Goal: Book appointment/travel/reservation

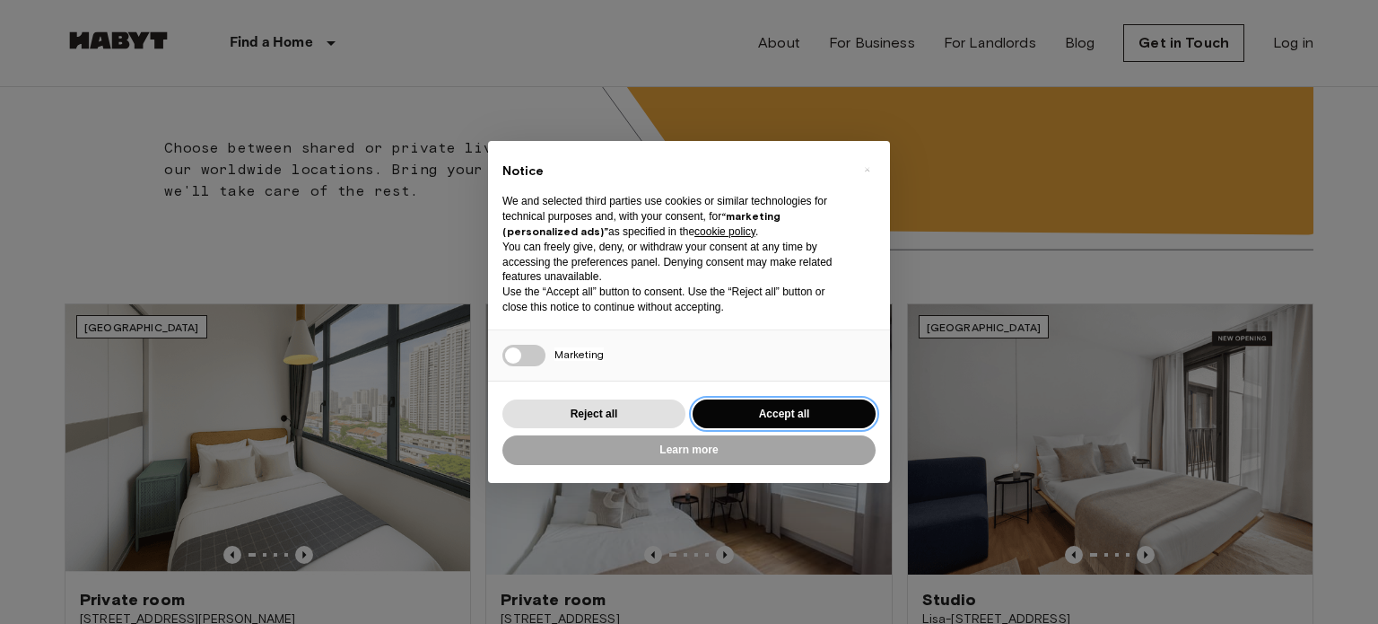
click at [746, 420] on button "Accept all" at bounding box center [784, 414] width 183 height 30
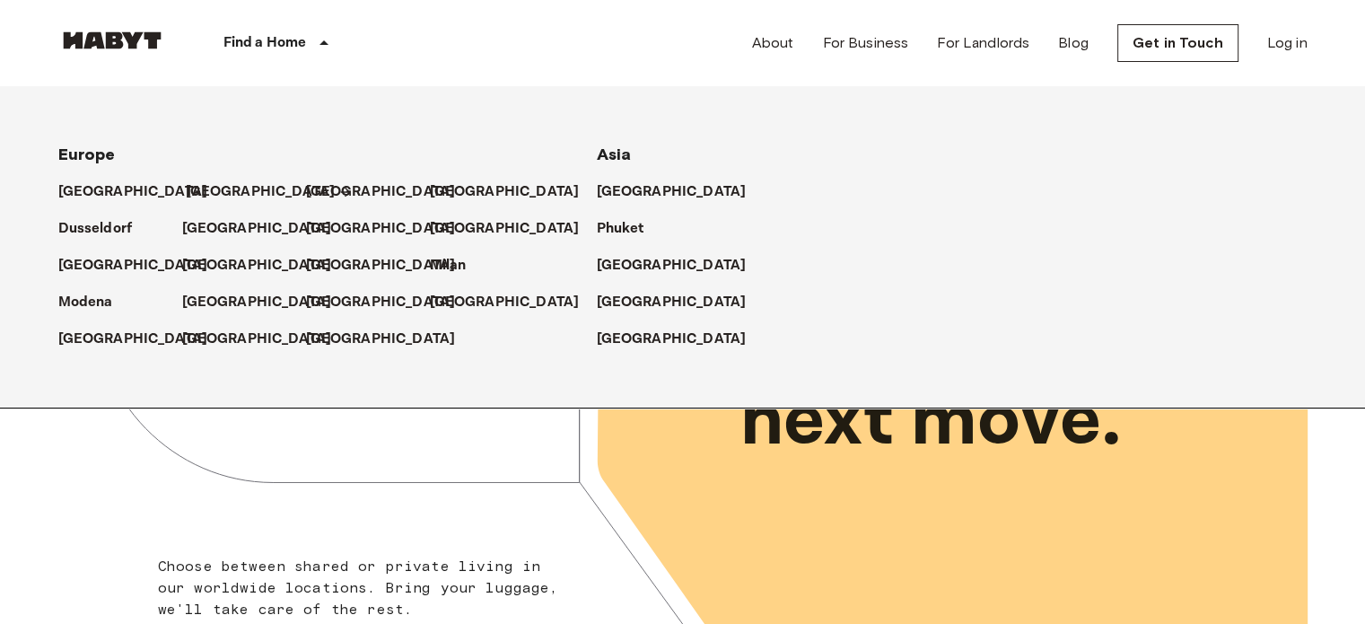
click at [209, 193] on p "[GEOGRAPHIC_DATA]" at bounding box center [261, 192] width 150 height 22
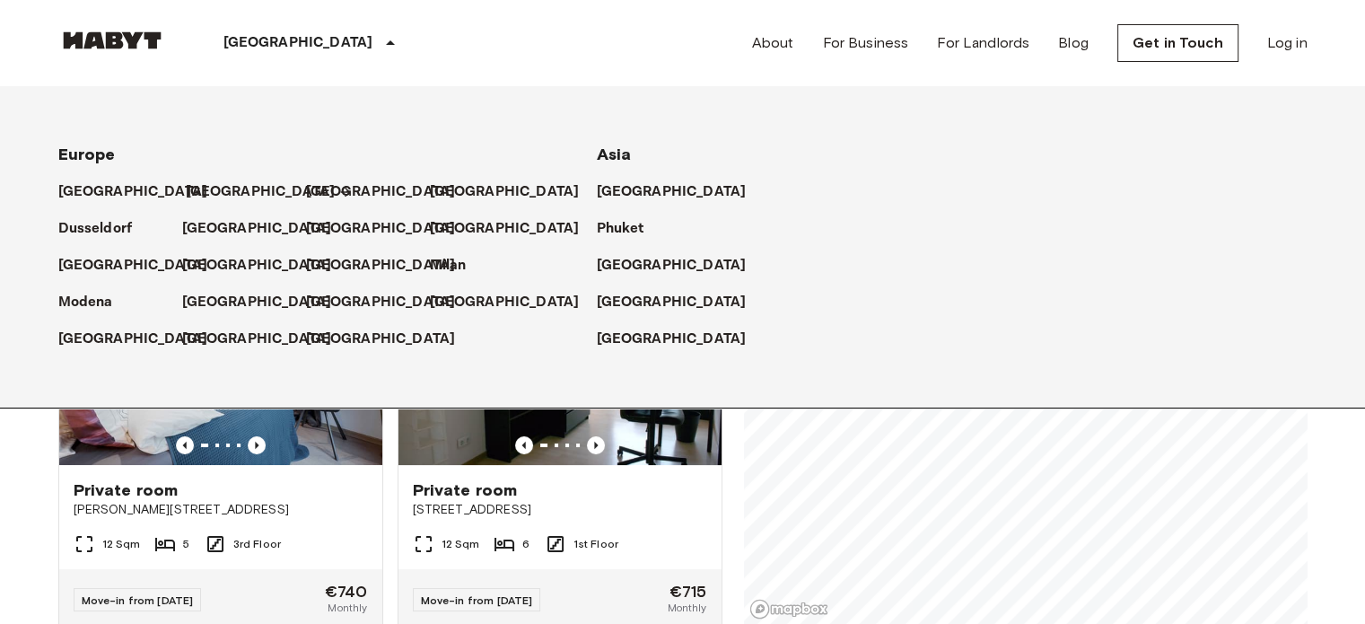
click at [198, 187] on p "[GEOGRAPHIC_DATA]" at bounding box center [261, 192] width 150 height 22
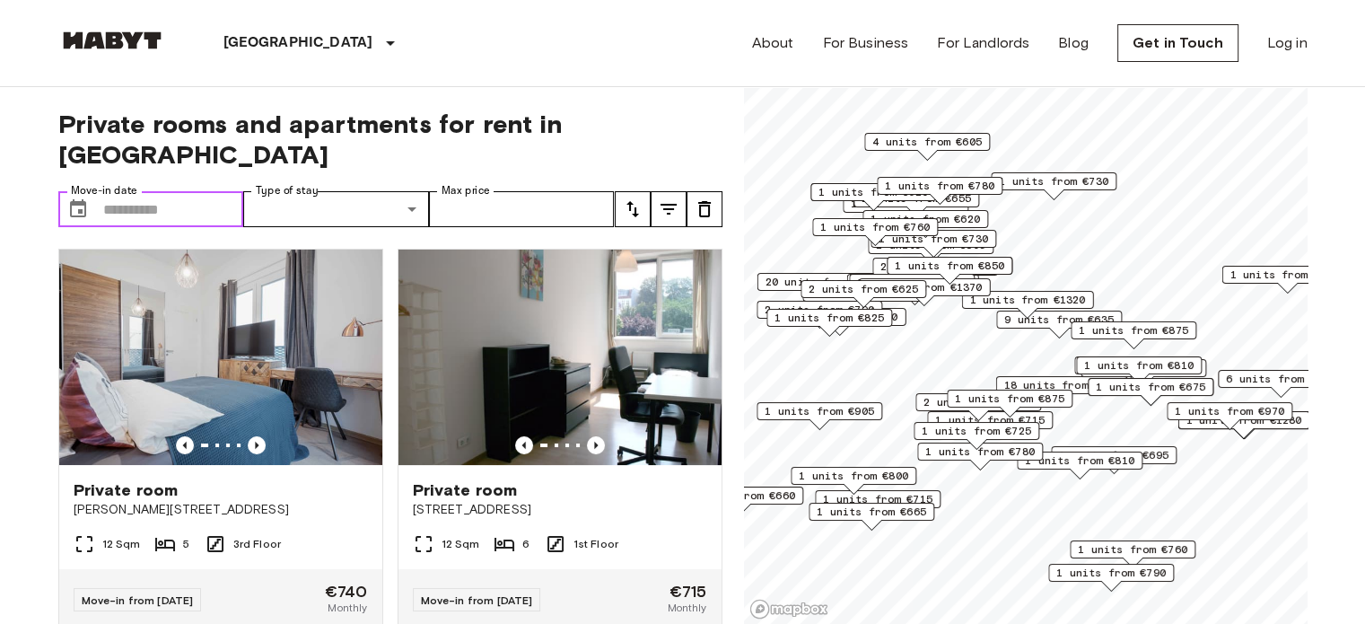
click at [175, 191] on input "Move-in date" at bounding box center [173, 209] width 141 height 36
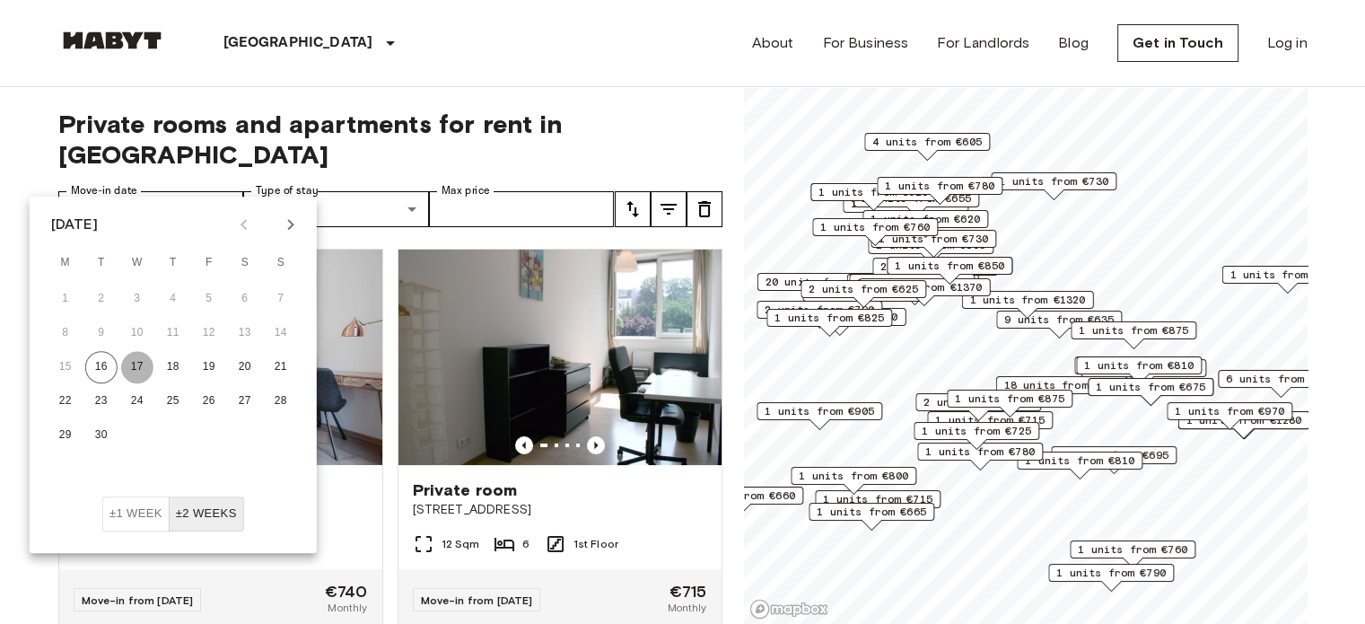
click at [137, 365] on button "17" at bounding box center [137, 367] width 32 height 32
type input "**********"
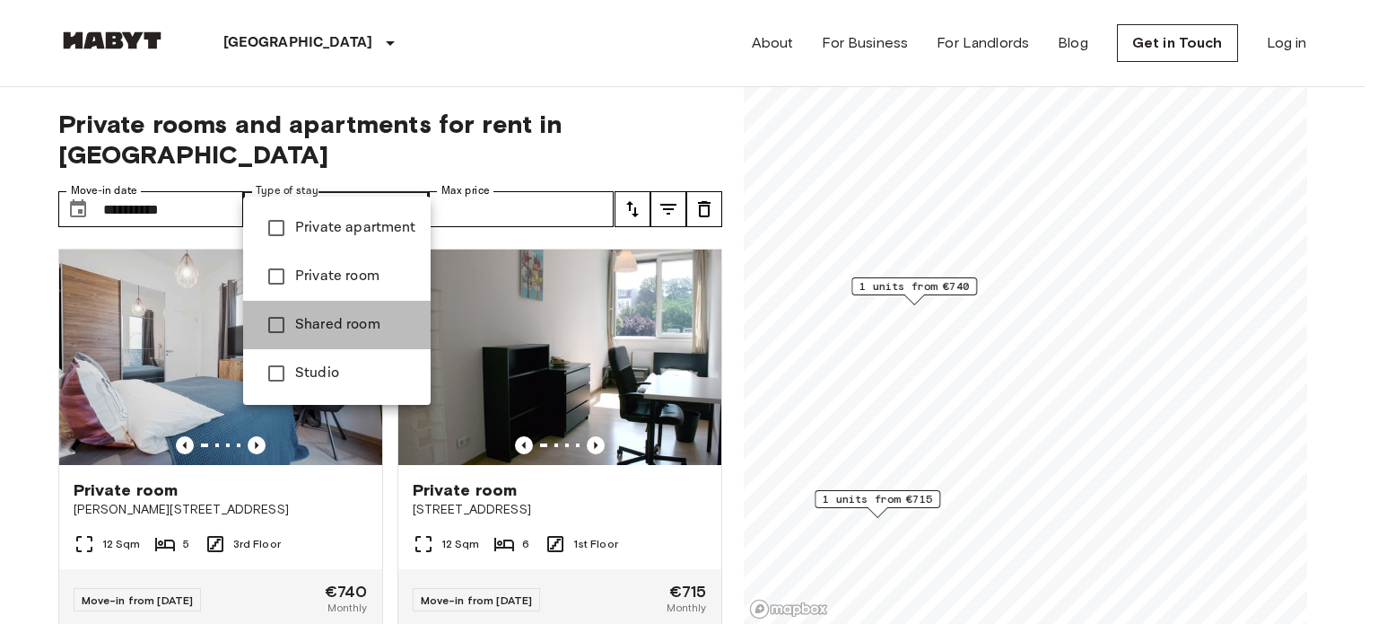
click at [304, 332] on span "Shared room" at bounding box center [355, 325] width 121 height 22
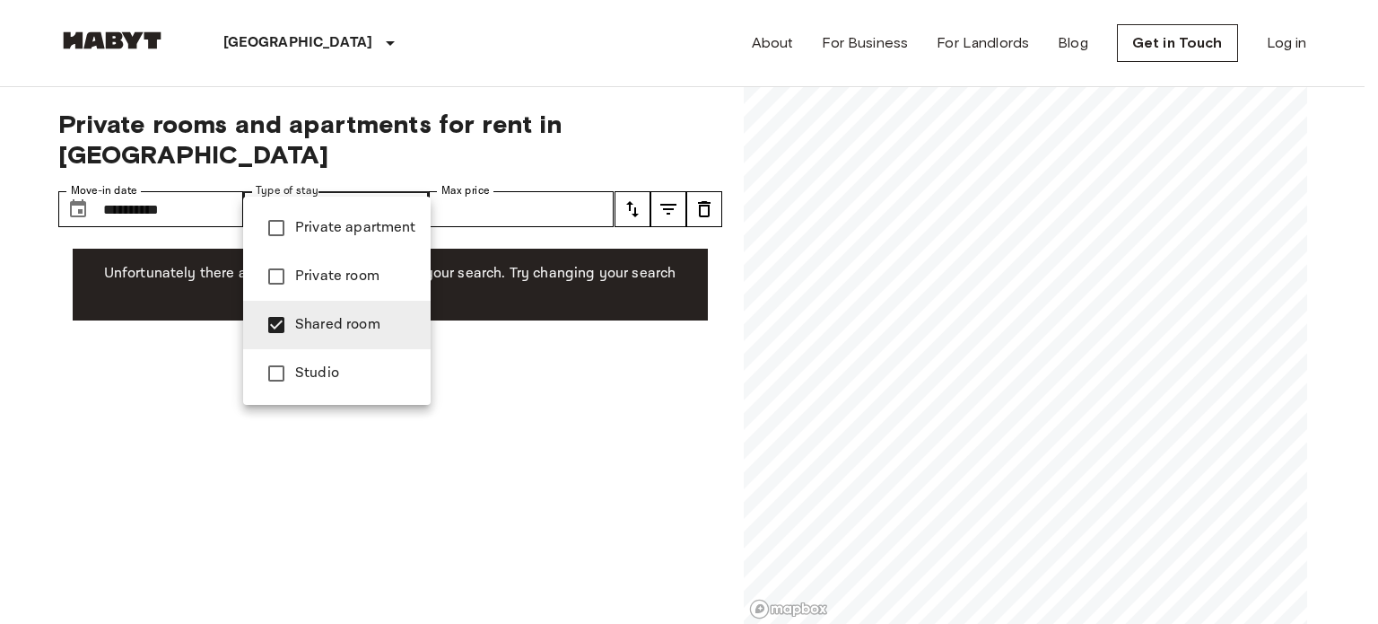
click at [531, 176] on div at bounding box center [689, 312] width 1378 height 624
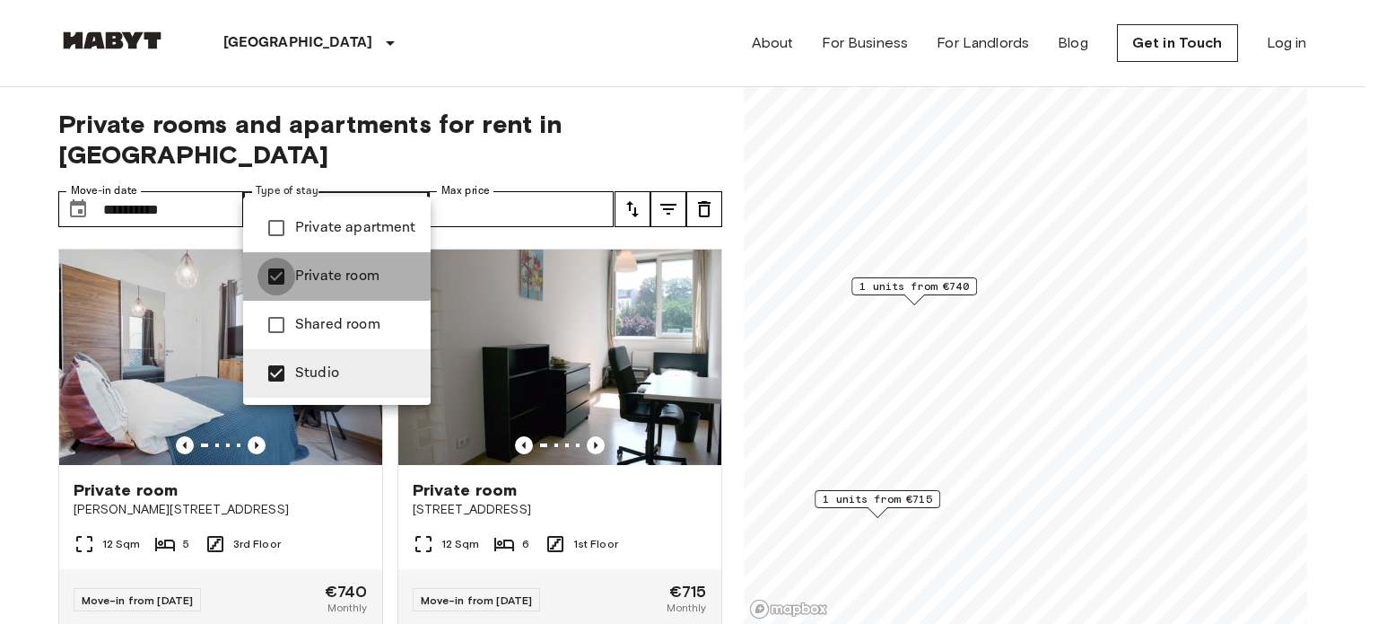
type input "******"
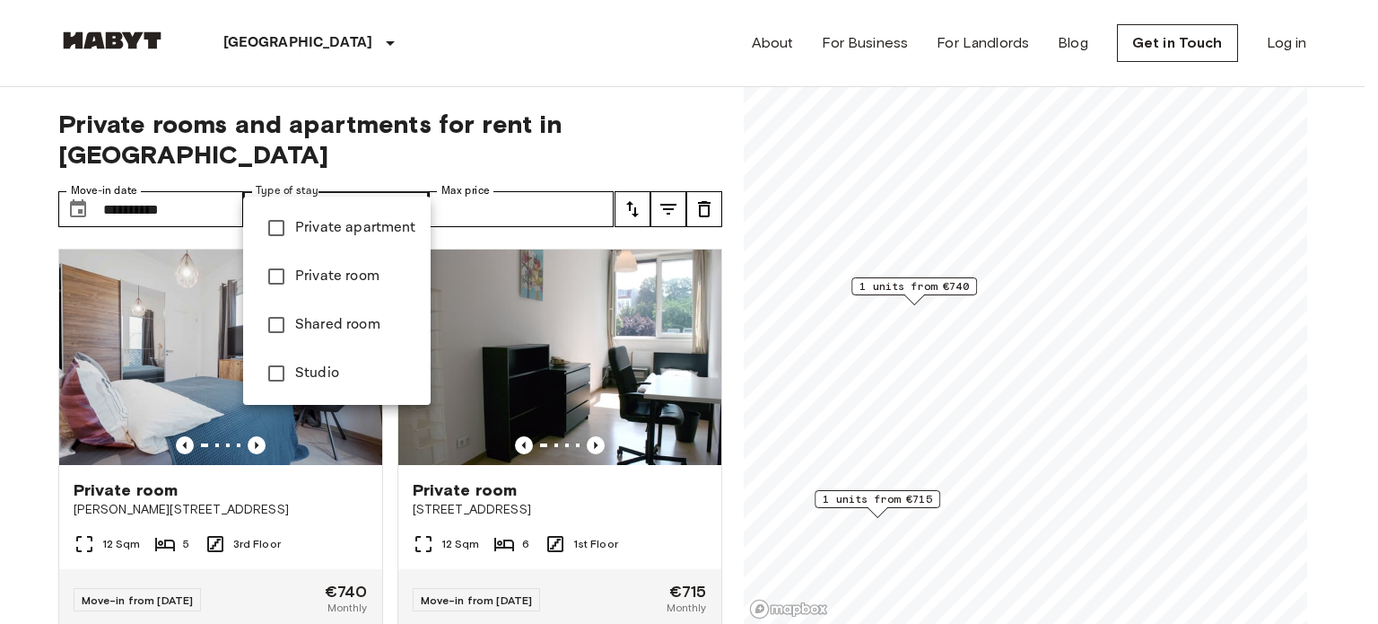
click at [568, 180] on div at bounding box center [689, 312] width 1378 height 624
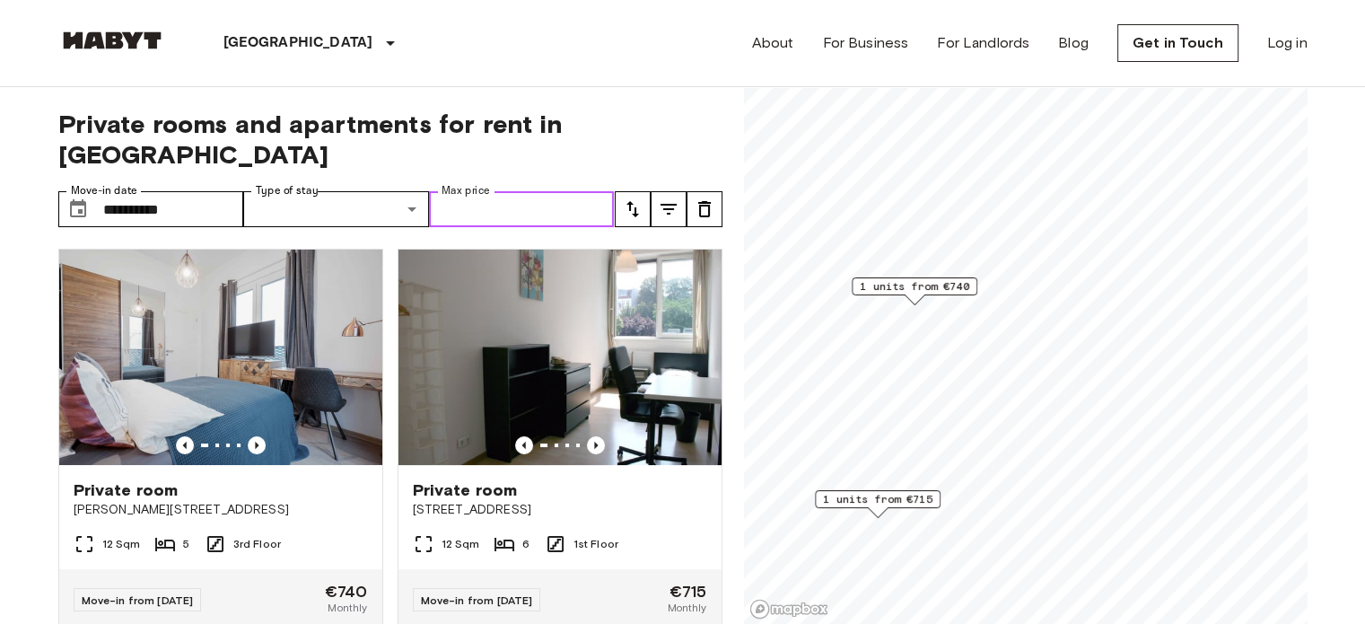
click at [566, 191] on input "Max price" at bounding box center [522, 209] width 186 height 36
click at [621, 100] on div "**********" at bounding box center [390, 355] width 664 height 537
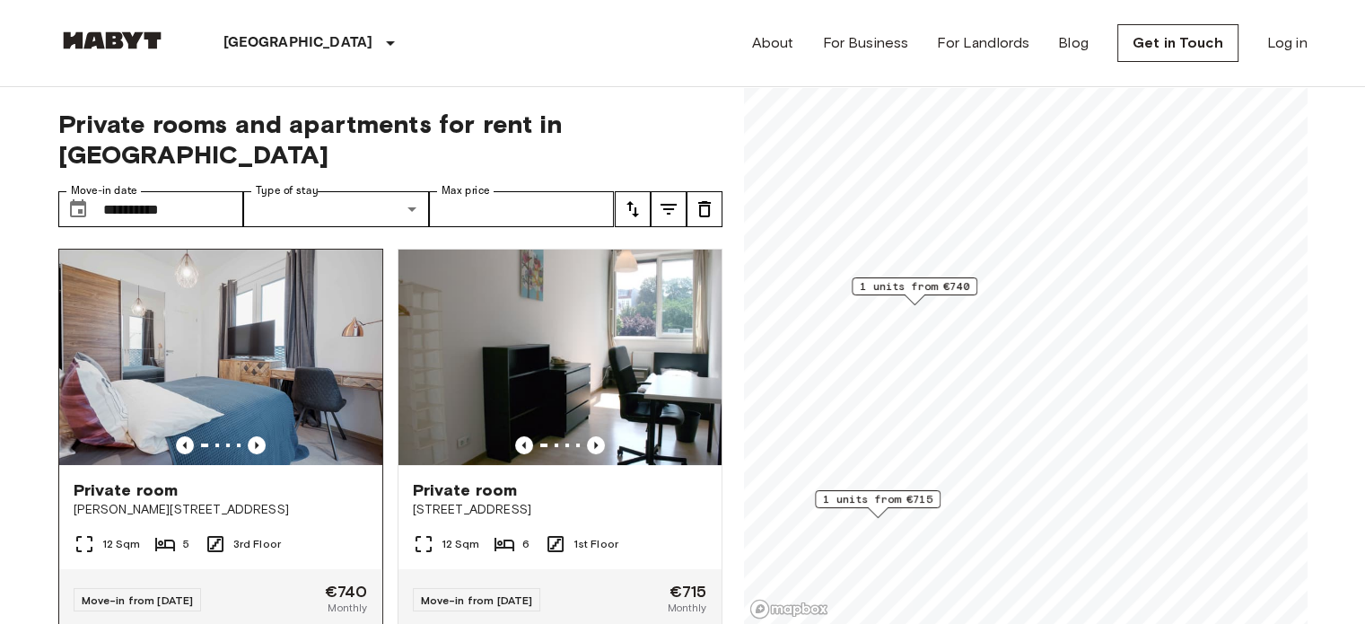
scroll to position [33, 0]
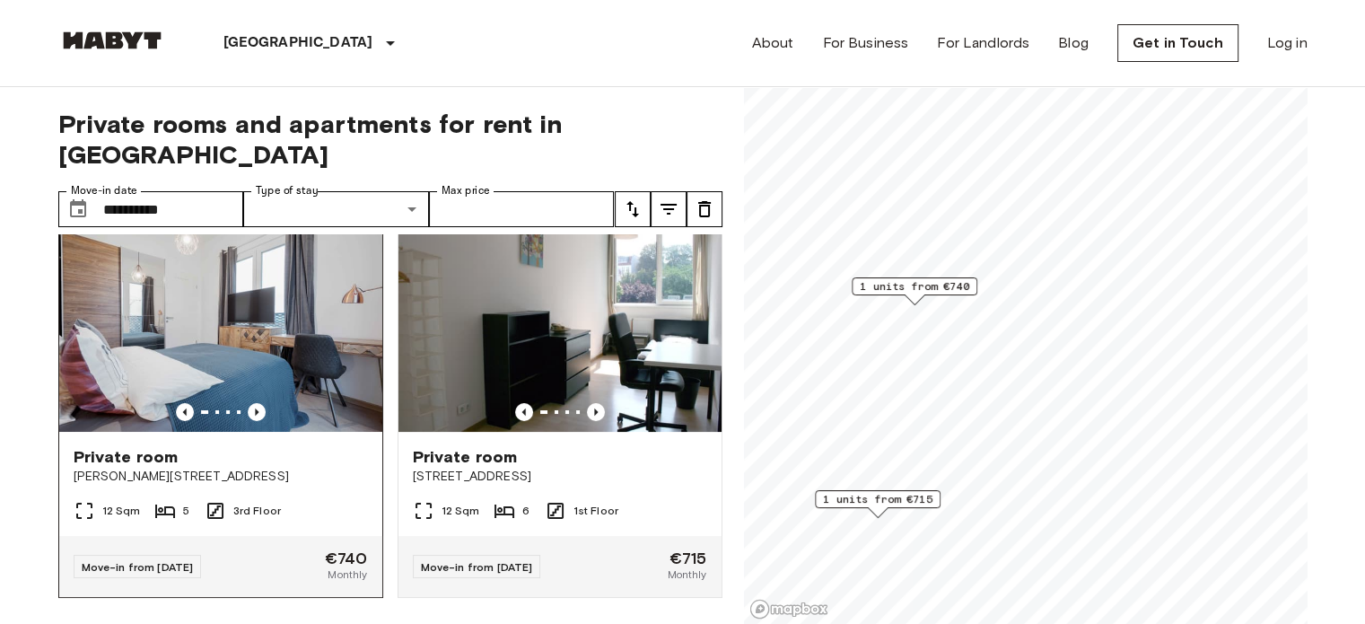
click at [199, 320] on img at bounding box center [220, 323] width 323 height 215
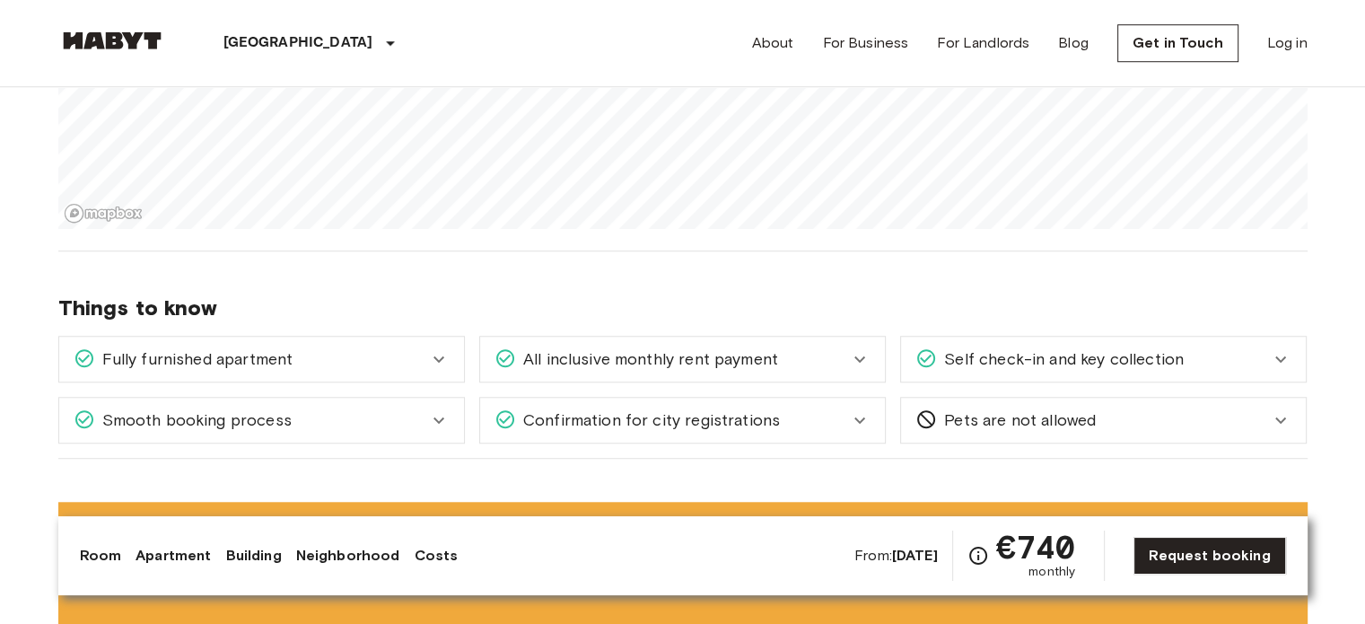
scroll to position [1446, 0]
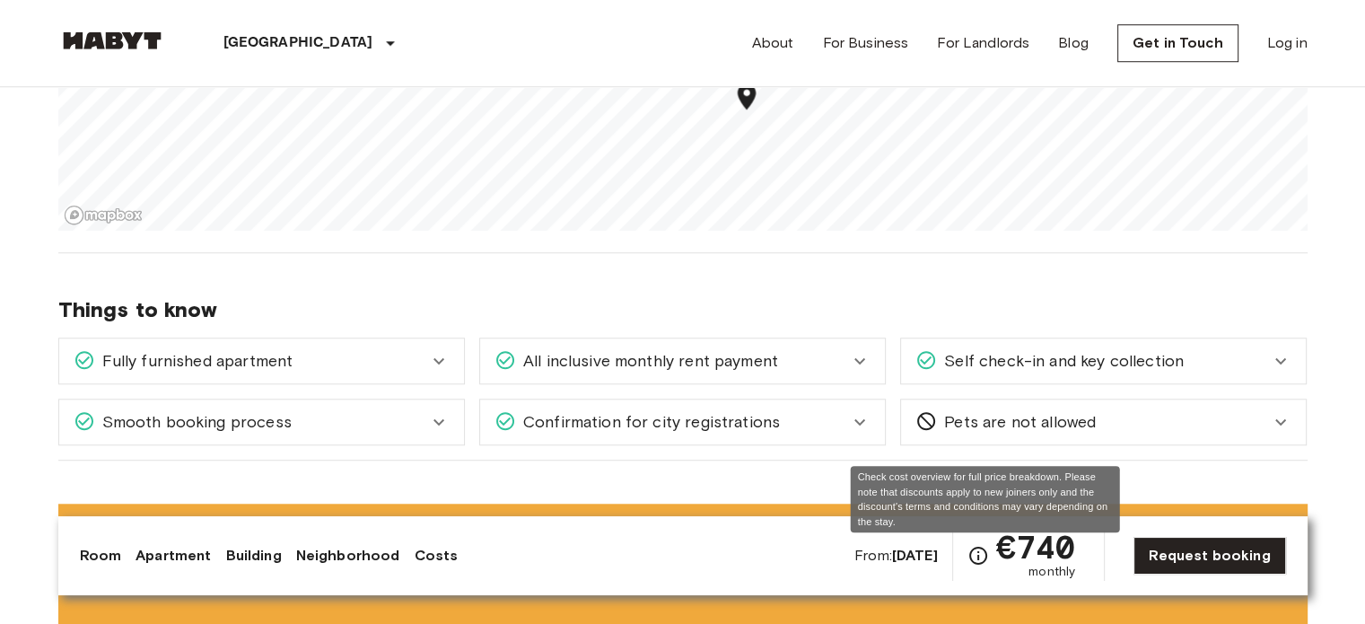
click at [980, 550] on icon "Check cost overview for full price breakdown. Please note that discounts apply …" at bounding box center [978, 555] width 18 height 18
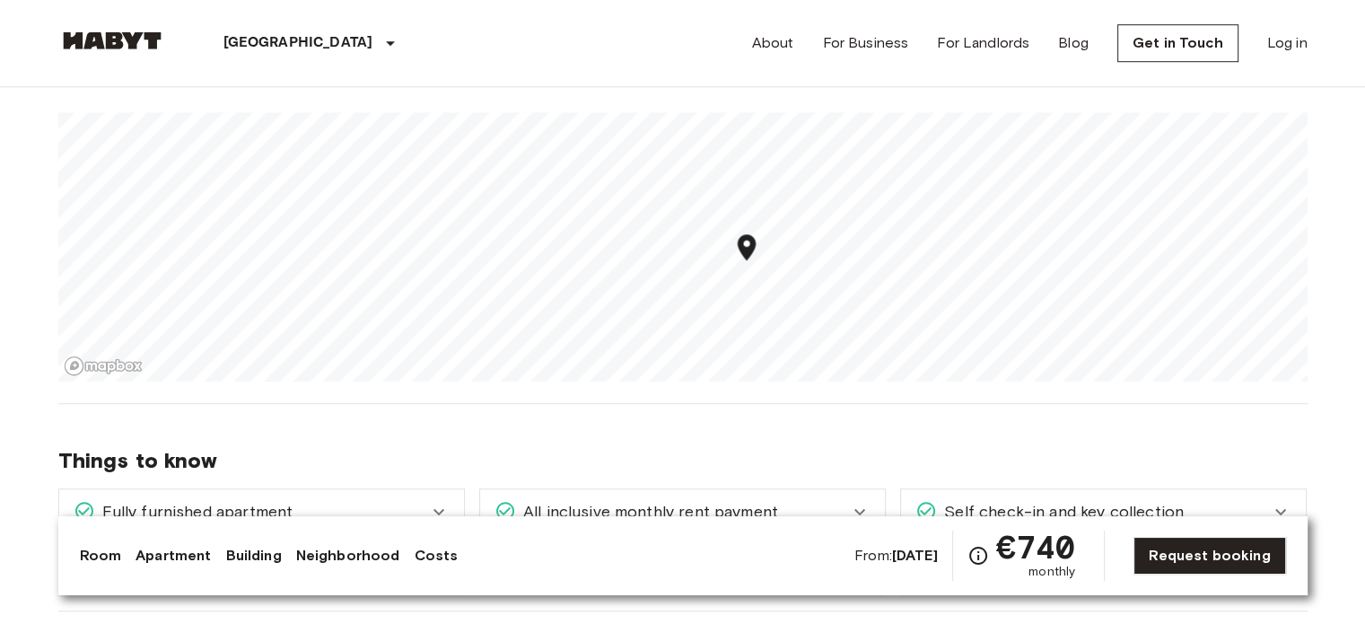
scroll to position [1199, 0]
